Goal: Task Accomplishment & Management: Manage account settings

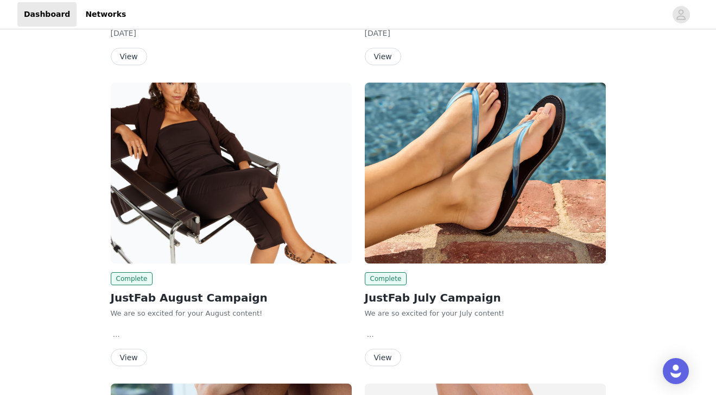
scroll to position [1353, 0]
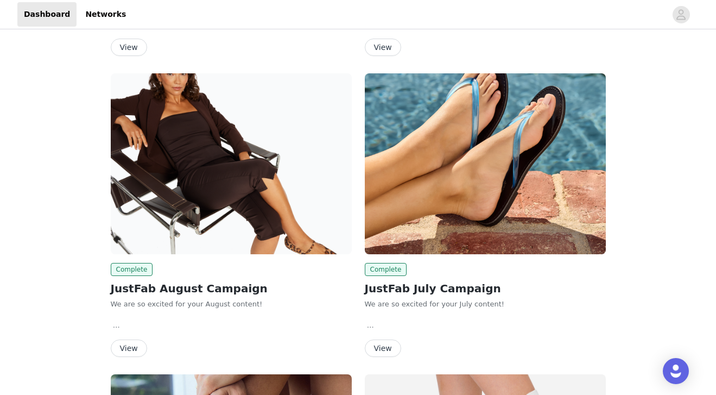
click at [384, 339] on button "View" at bounding box center [383, 347] width 36 height 17
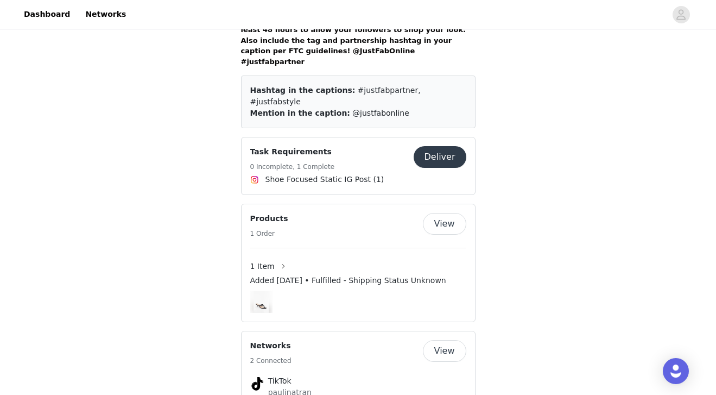
scroll to position [836, 0]
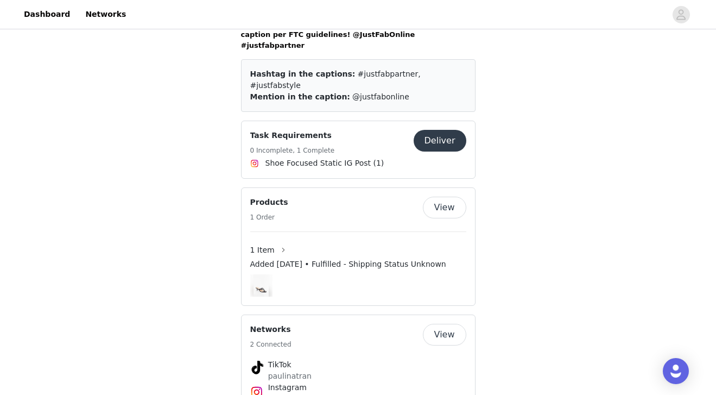
click at [361, 130] on div "Task Requirements 0 Incomplete, 1 Complete" at bounding box center [331, 143] width 163 height 27
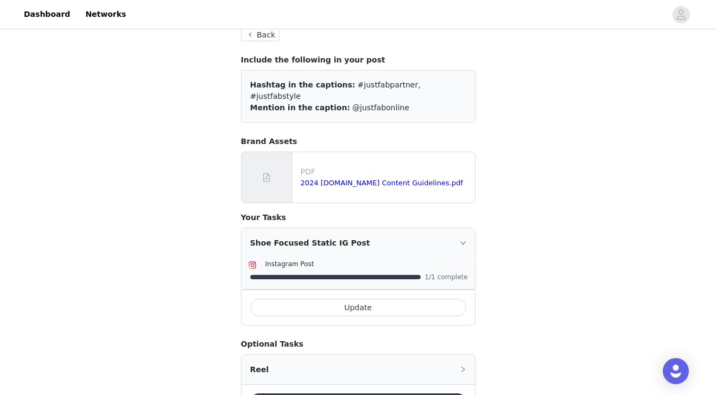
scroll to position [104, 0]
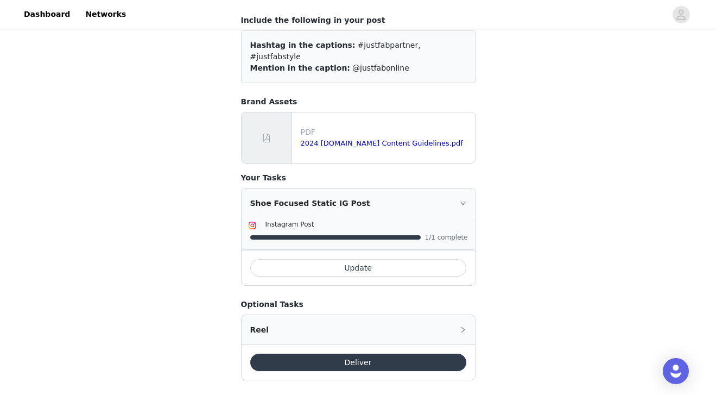
click at [411, 194] on div "Shoe Focused Static IG Post" at bounding box center [358, 202] width 233 height 29
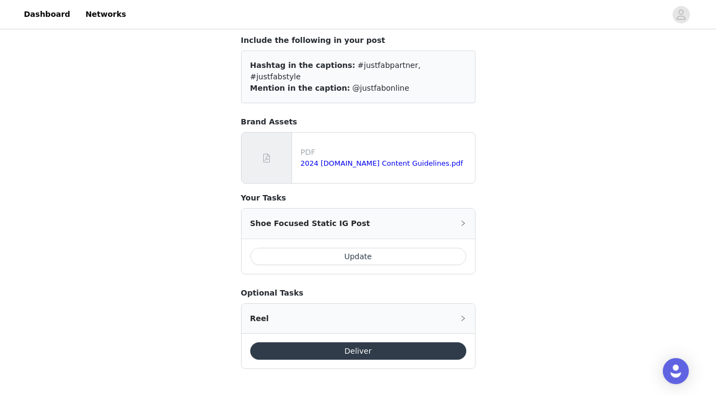
scroll to position [72, 0]
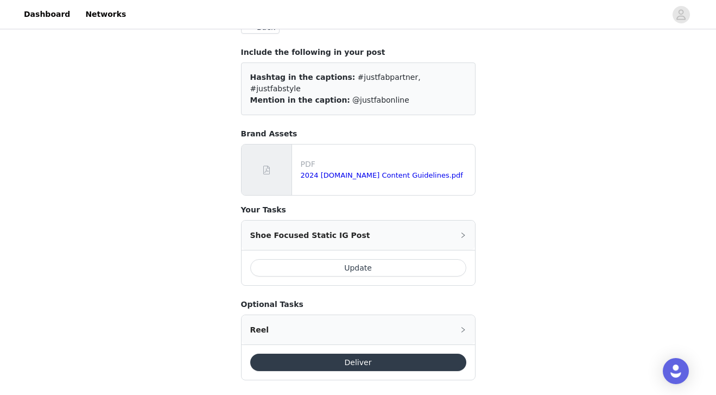
click at [411, 204] on h4 "Your Tasks" at bounding box center [358, 209] width 235 height 11
click at [411, 220] on div "Shoe Focused Static IG Post" at bounding box center [358, 234] width 233 height 29
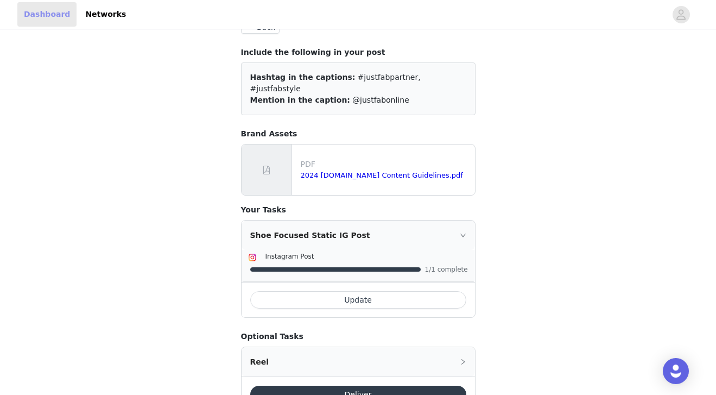
click at [50, 16] on link "Dashboard" at bounding box center [46, 14] width 59 height 24
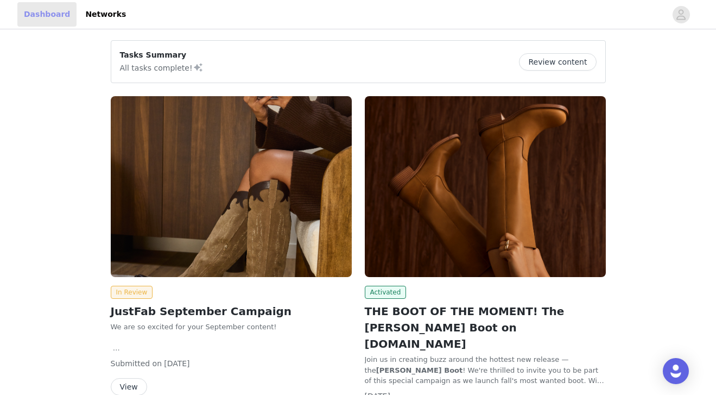
scroll to position [422, 0]
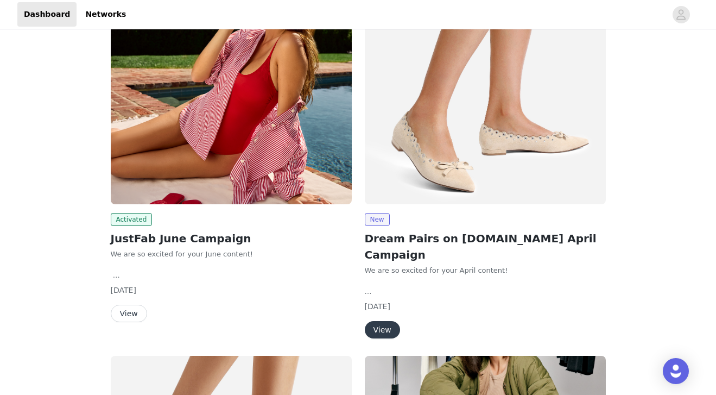
click at [125, 305] on button "View" at bounding box center [129, 313] width 36 height 17
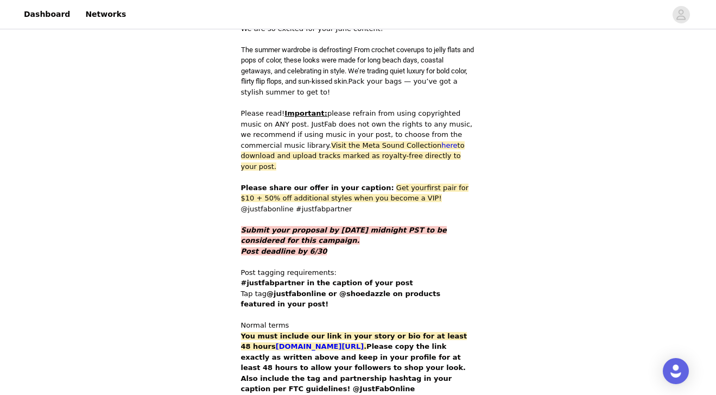
scroll to position [173, 0]
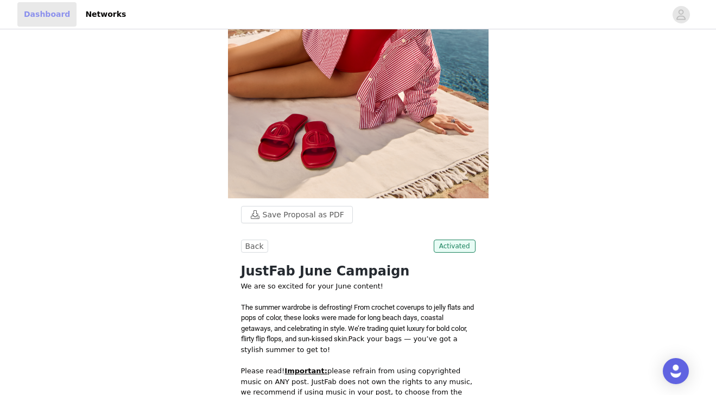
click at [53, 10] on link "Dashboard" at bounding box center [46, 14] width 59 height 24
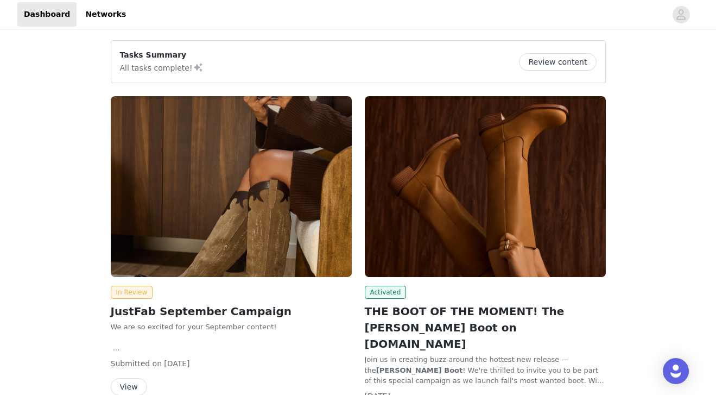
click at [434, 224] on img at bounding box center [485, 186] width 241 height 181
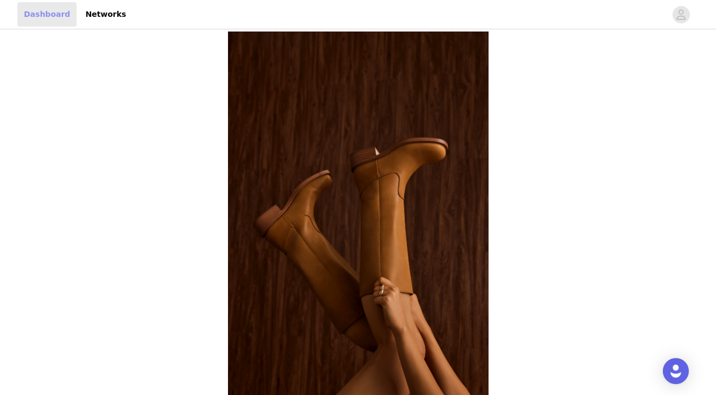
click at [24, 16] on link "Dashboard" at bounding box center [46, 14] width 59 height 24
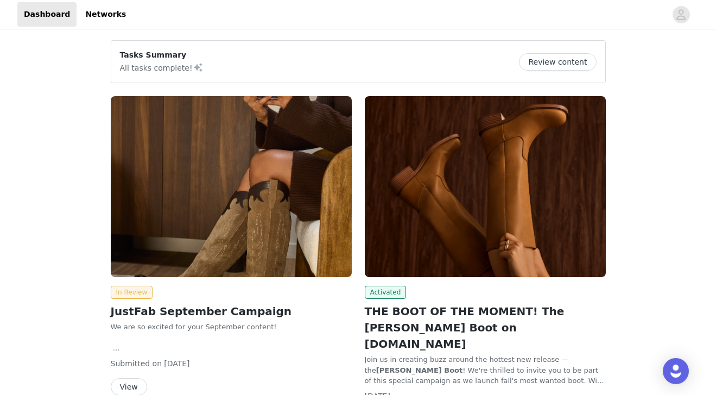
click at [355, 74] on article "Tasks Summary All tasks complete! Review content" at bounding box center [358, 61] width 495 height 43
